Goal: Transaction & Acquisition: Purchase product/service

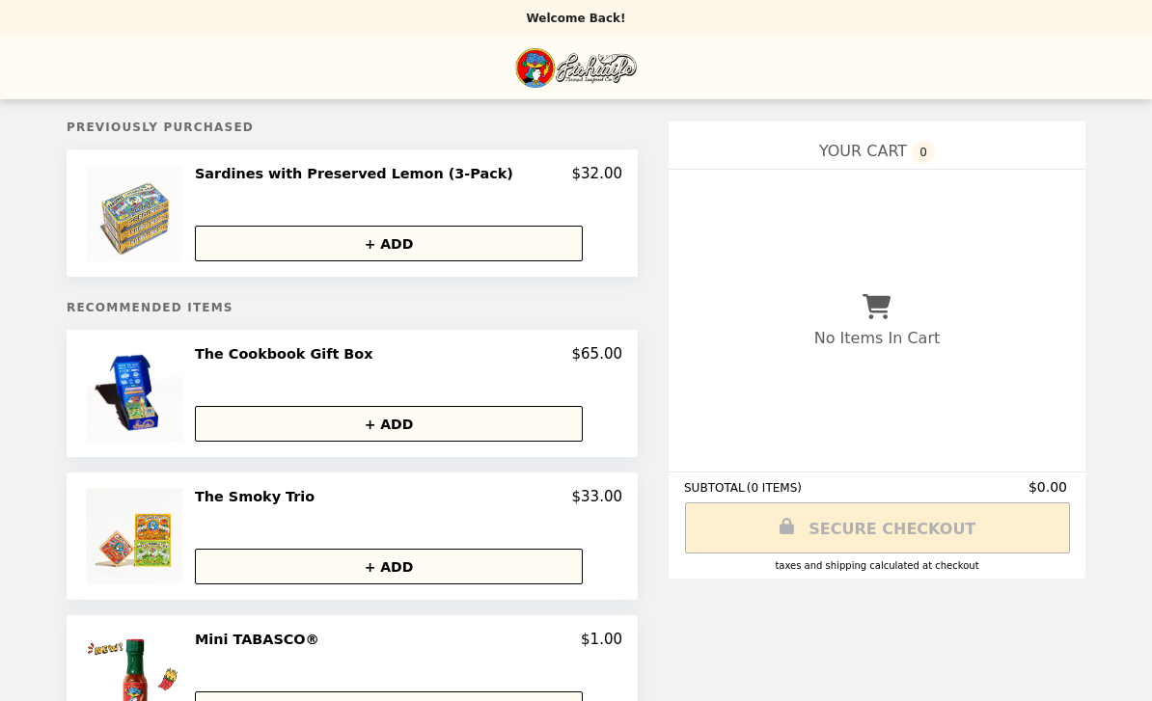
click at [416, 248] on button "+ ADD" at bounding box center [389, 244] width 388 height 36
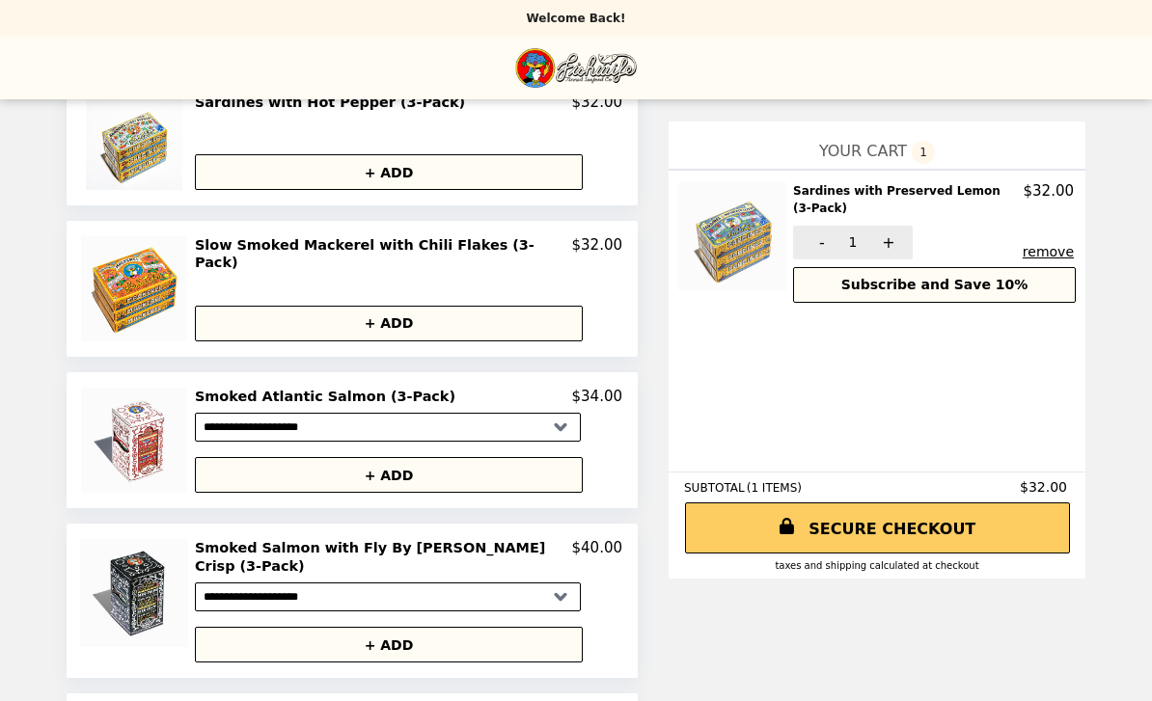
scroll to position [1016, 0]
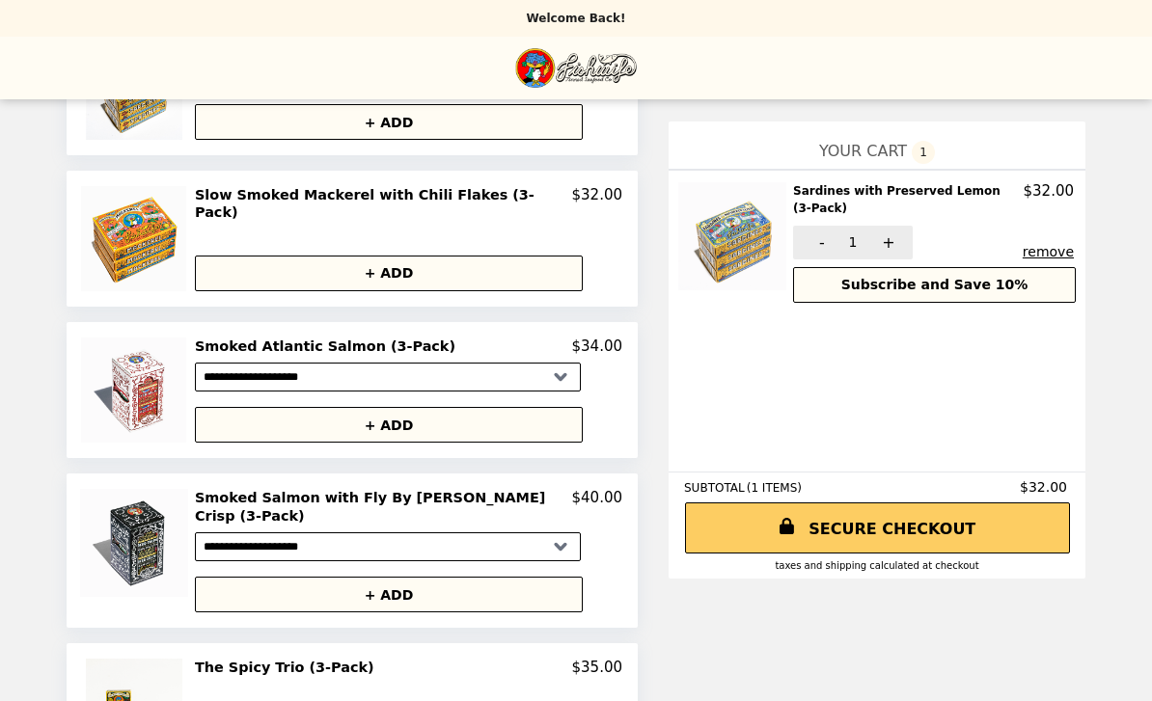
click at [481, 417] on button "+ ADD" at bounding box center [389, 425] width 388 height 36
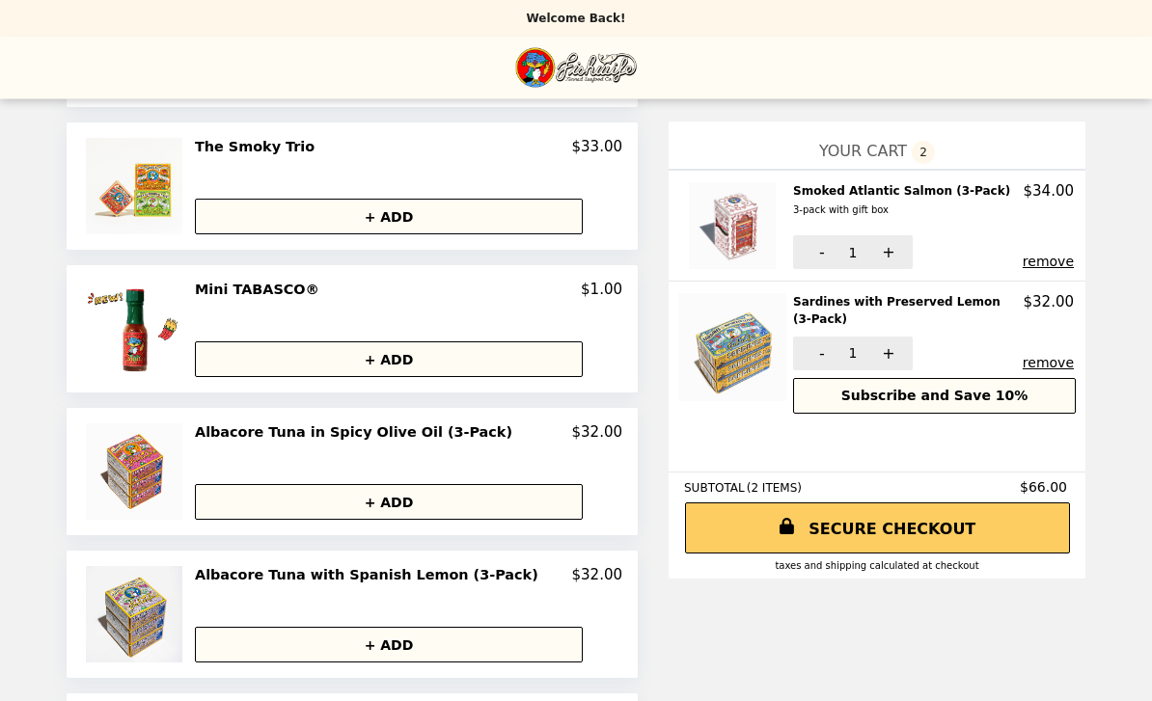
scroll to position [350, 0]
click at [163, 191] on img at bounding box center [136, 186] width 101 height 96
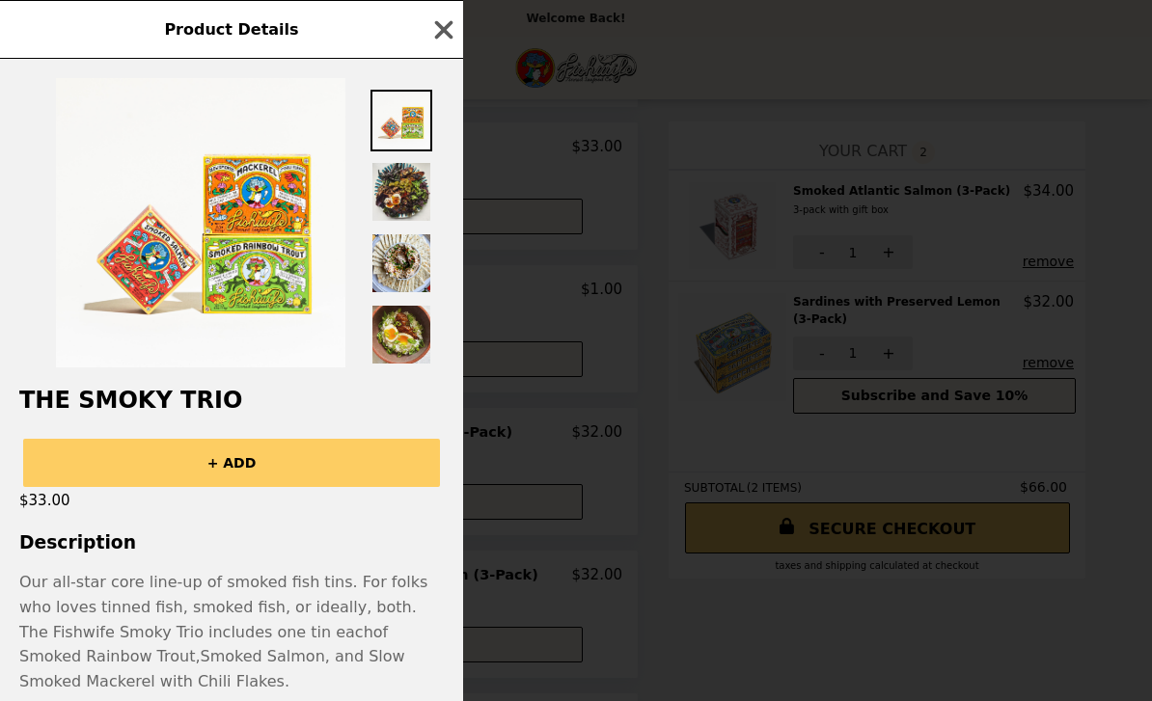
click at [444, 35] on icon "button" at bounding box center [443, 29] width 29 height 29
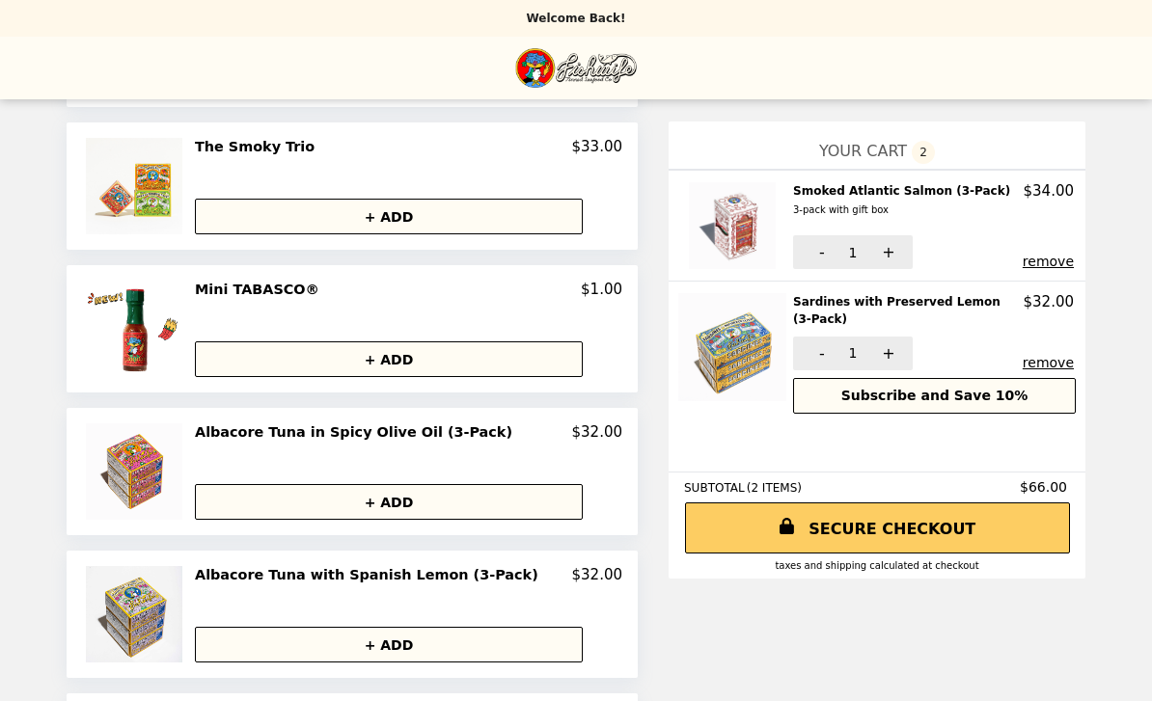
click at [153, 185] on img at bounding box center [136, 186] width 101 height 96
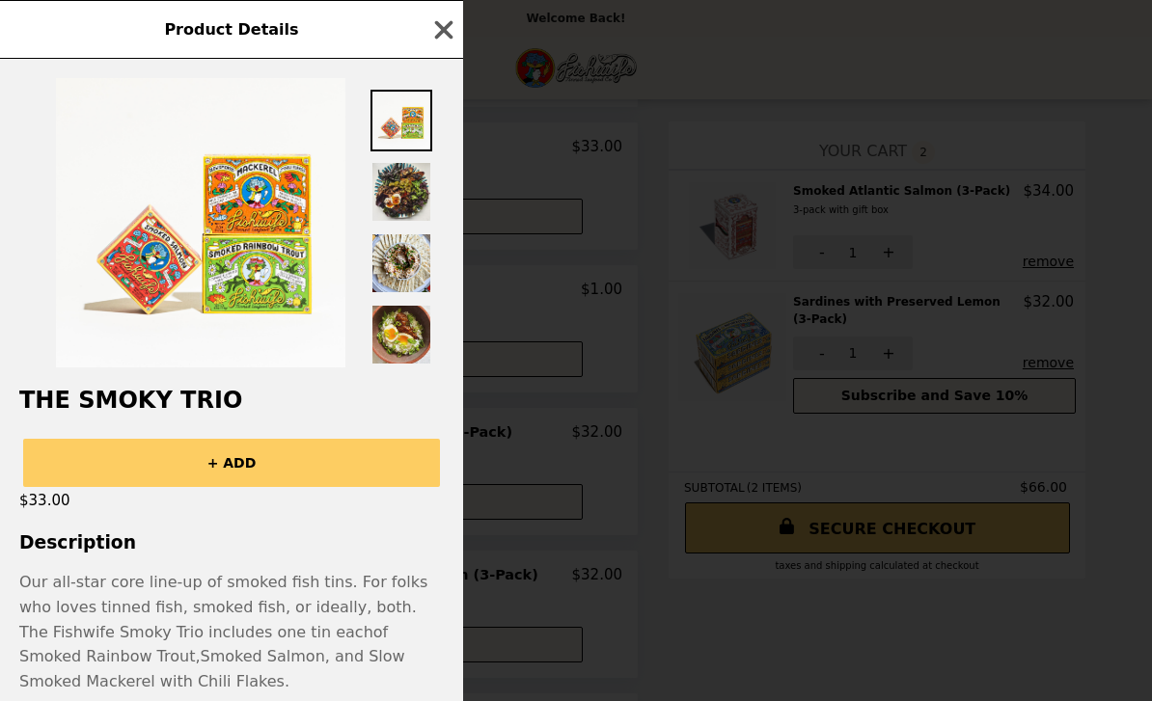
click at [450, 24] on icon "button" at bounding box center [444, 29] width 18 height 18
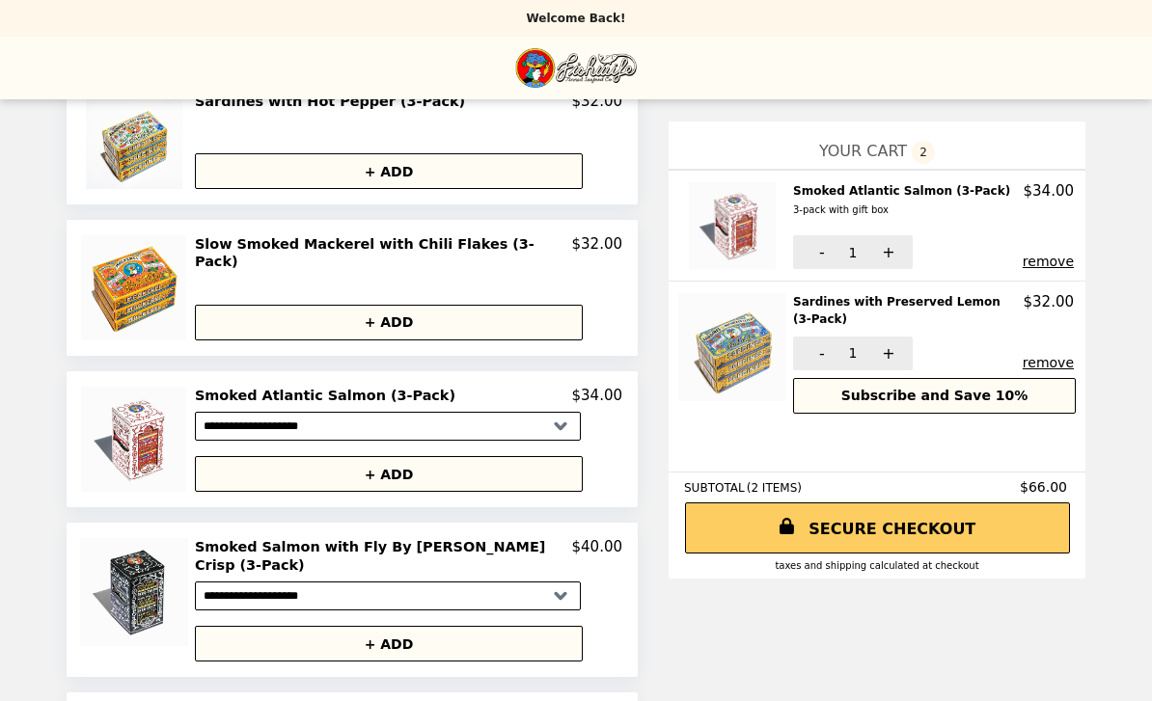
scroll to position [1016, 0]
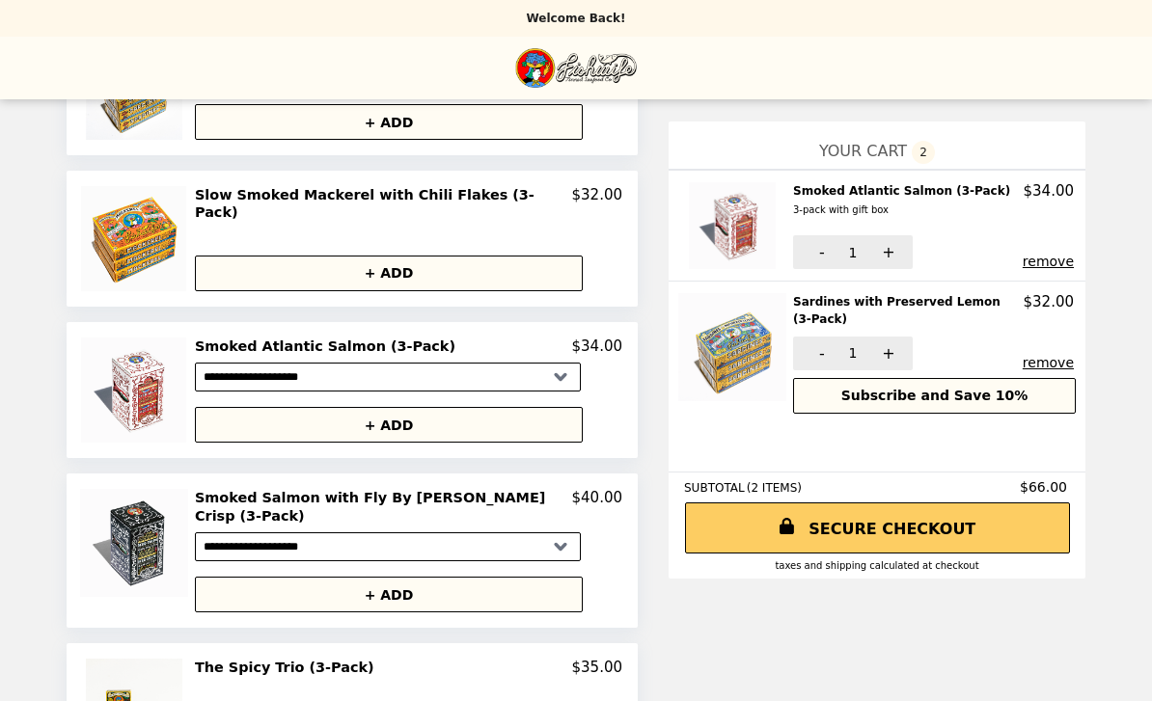
click at [155, 693] on img at bounding box center [136, 707] width 101 height 96
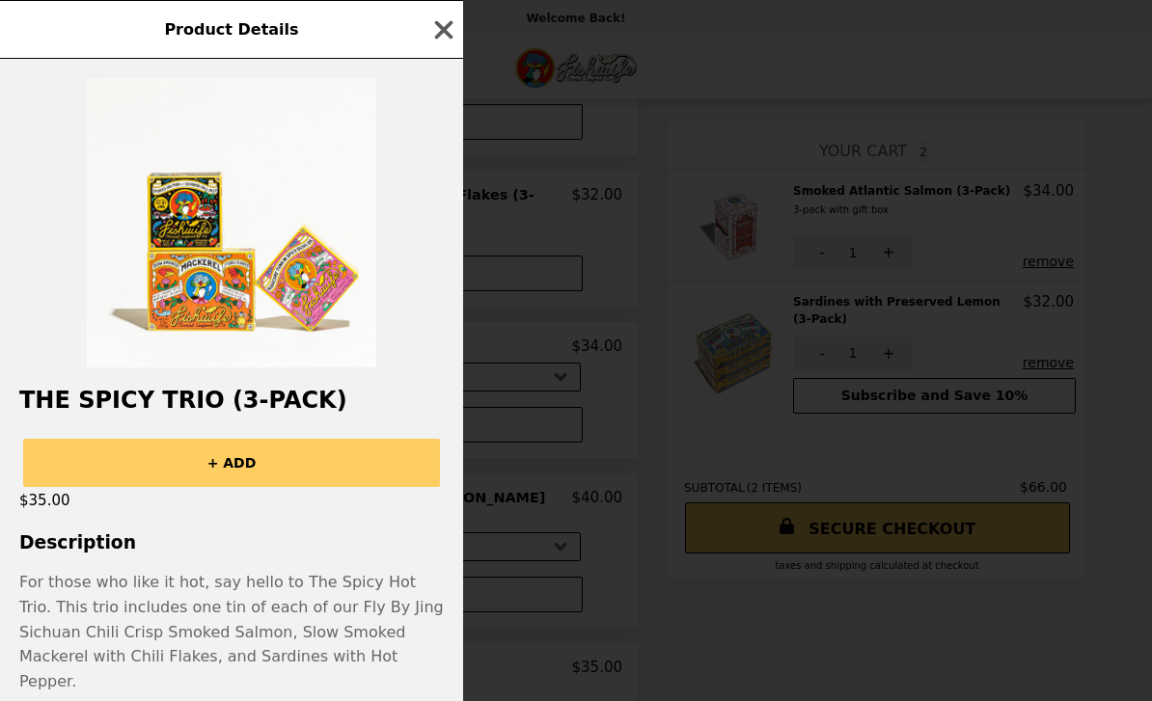
click at [831, 682] on div "Product Details The Spicy Trio (3-Pack) + ADD $35.00 Description For those who …" at bounding box center [576, 350] width 1152 height 701
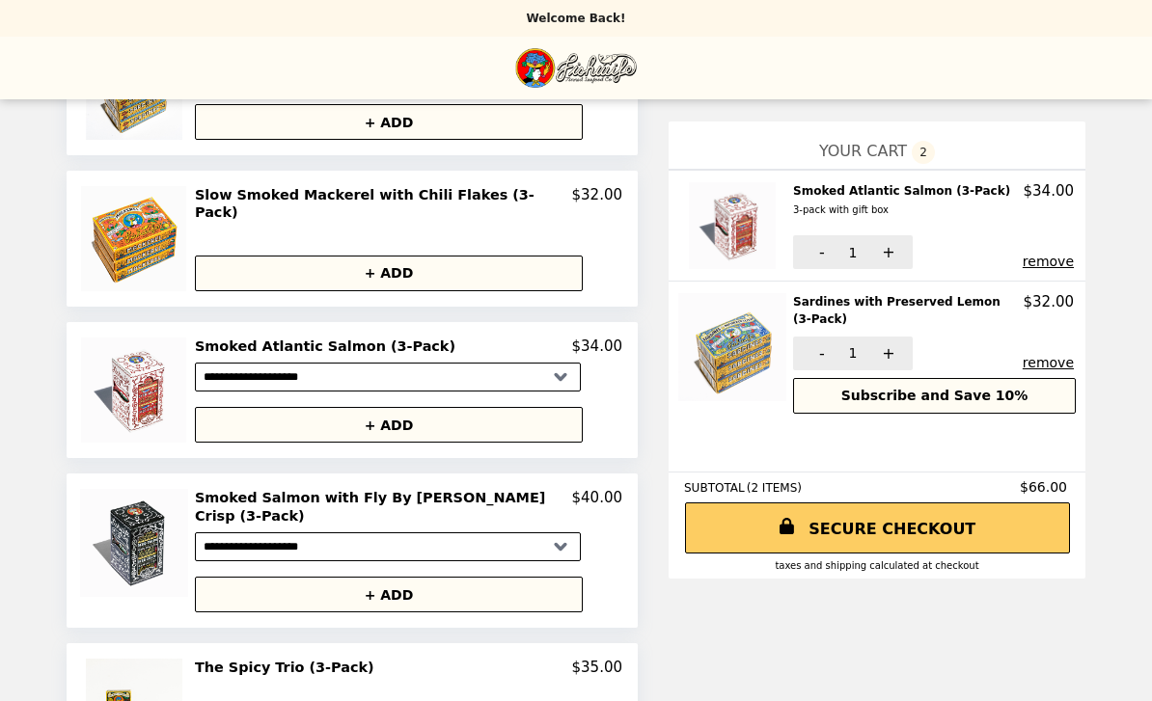
click at [591, 76] on img "Main" at bounding box center [576, 68] width 122 height 40
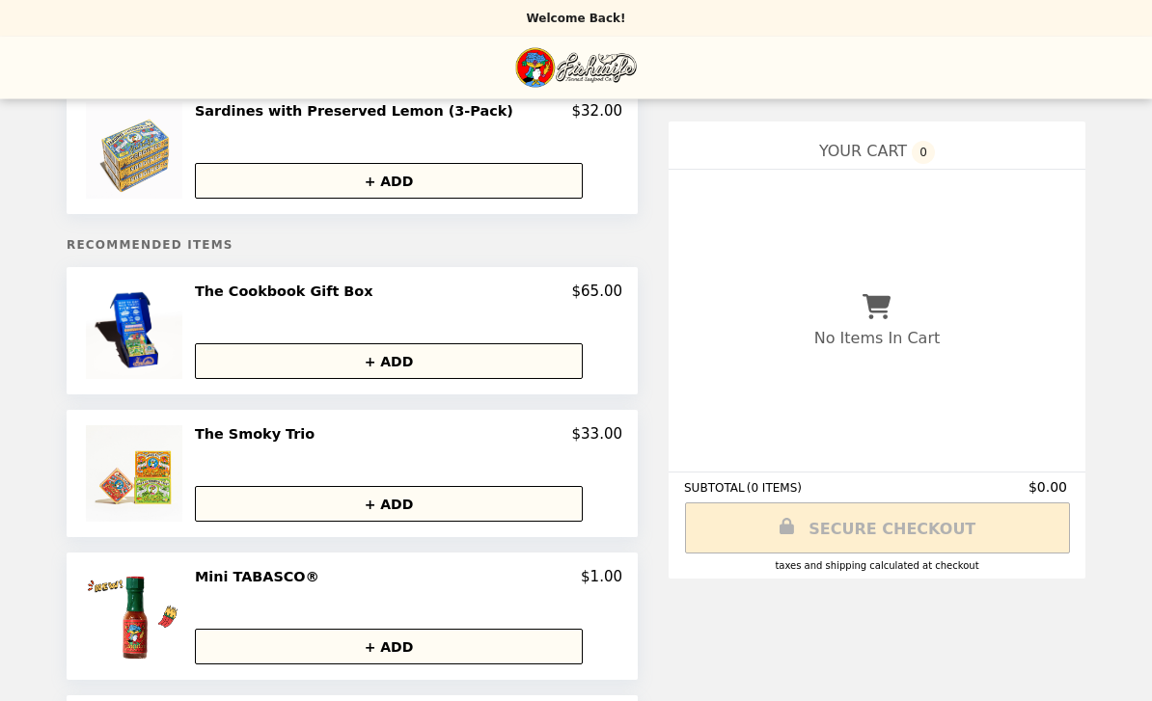
scroll to position [63, 0]
click at [468, 506] on button "+ ADD" at bounding box center [389, 504] width 388 height 36
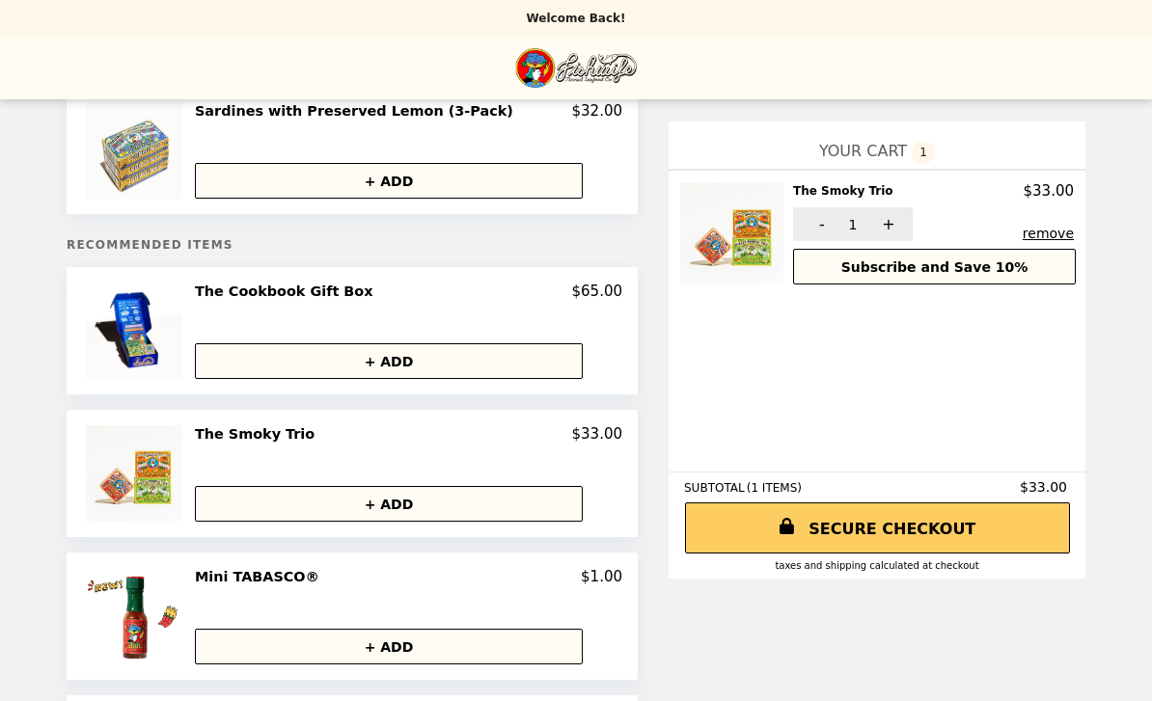
click at [907, 536] on link "SECURE CHECKOUT" at bounding box center [877, 528] width 385 height 51
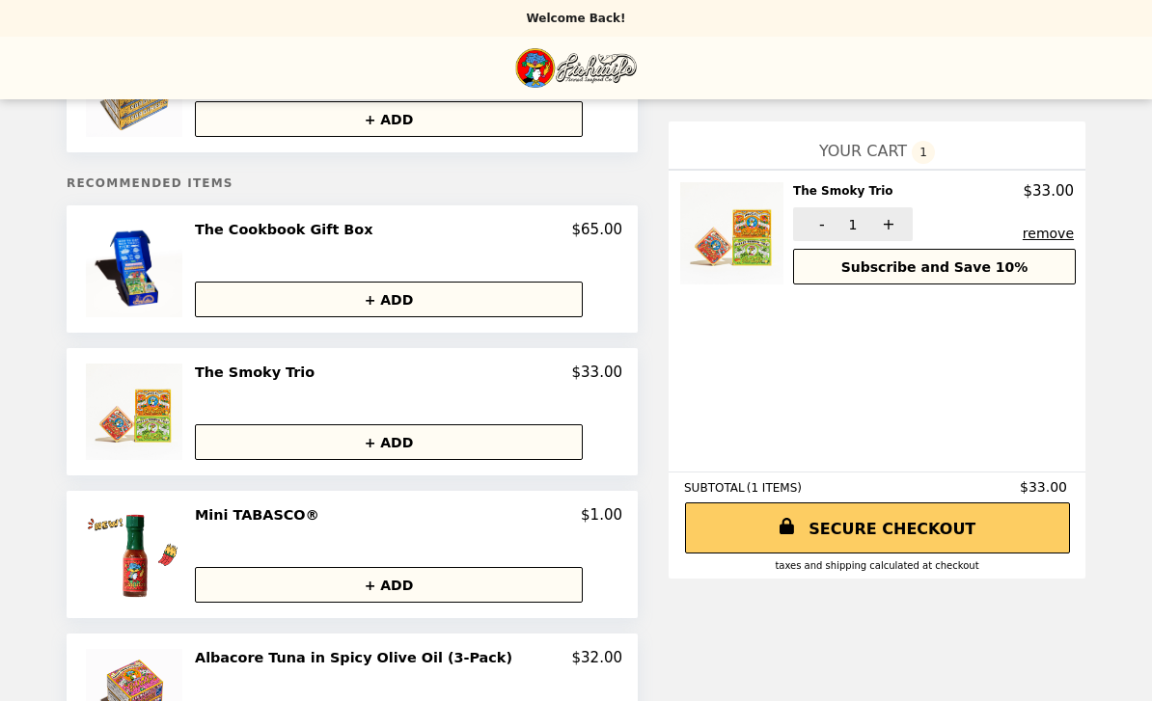
scroll to position [124, 0]
